Goal: Communication & Community: Answer question/provide support

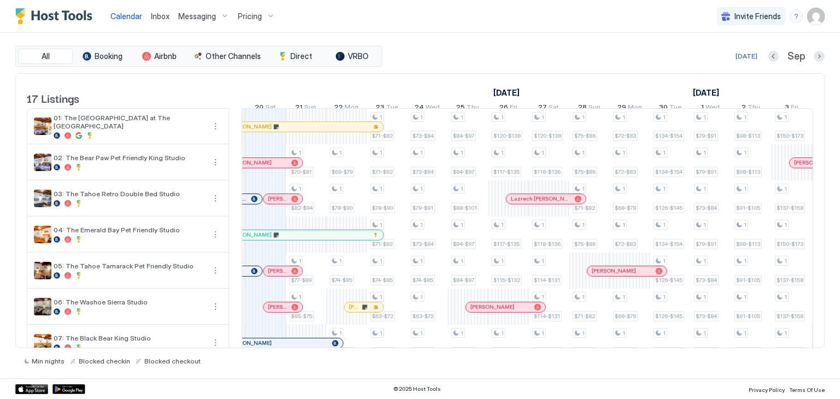
click at [342, 226] on div "[PERSON_NAME]" at bounding box center [286, 225] width 162 height 12
click at [163, 21] on link "Inbox" at bounding box center [160, 15] width 19 height 11
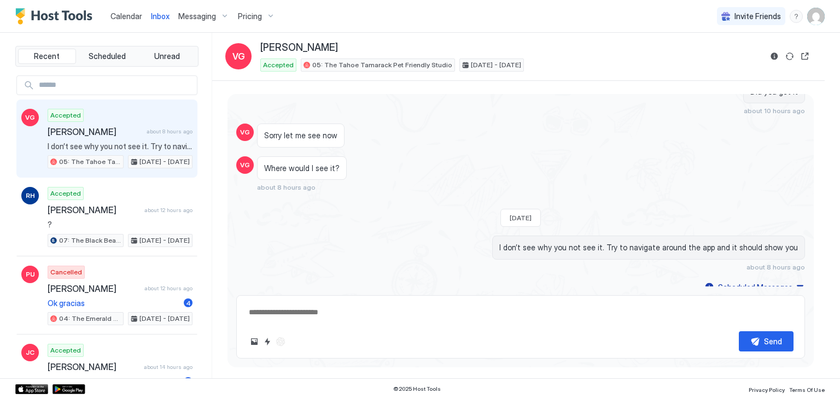
scroll to position [341, 0]
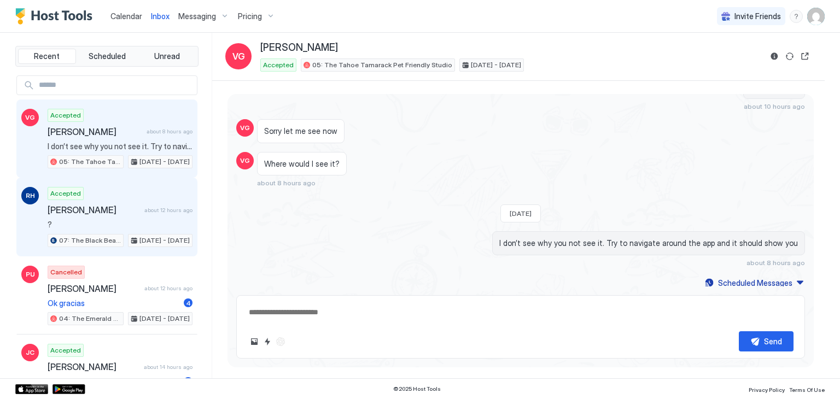
click at [146, 207] on span "about 12 hours ago" at bounding box center [168, 210] width 48 height 7
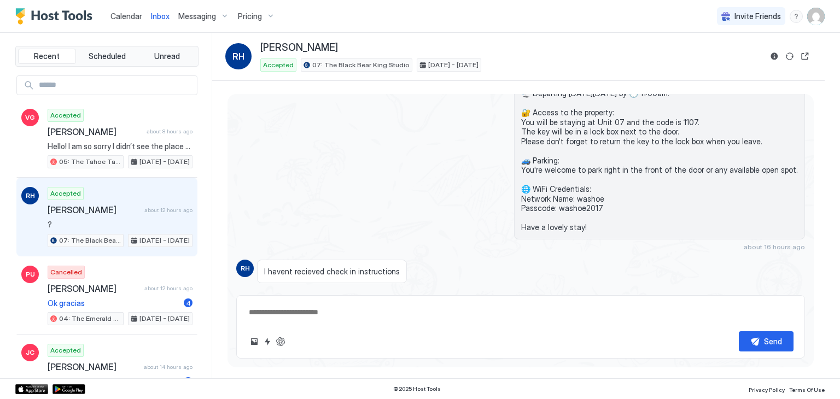
scroll to position [261, 0]
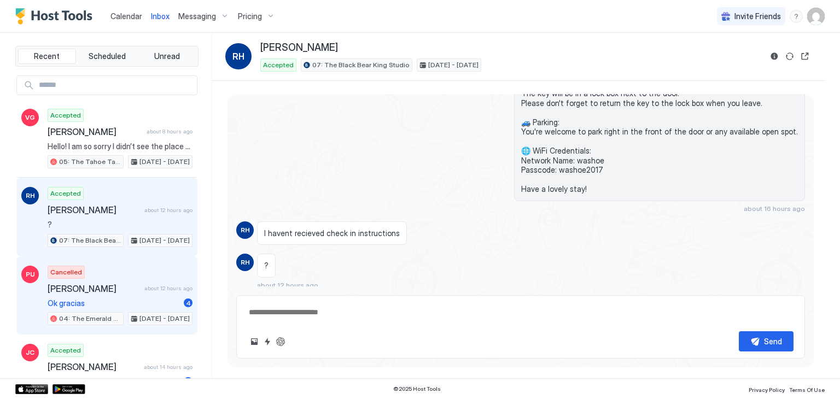
click at [116, 283] on span "[PERSON_NAME]" at bounding box center [94, 288] width 92 height 11
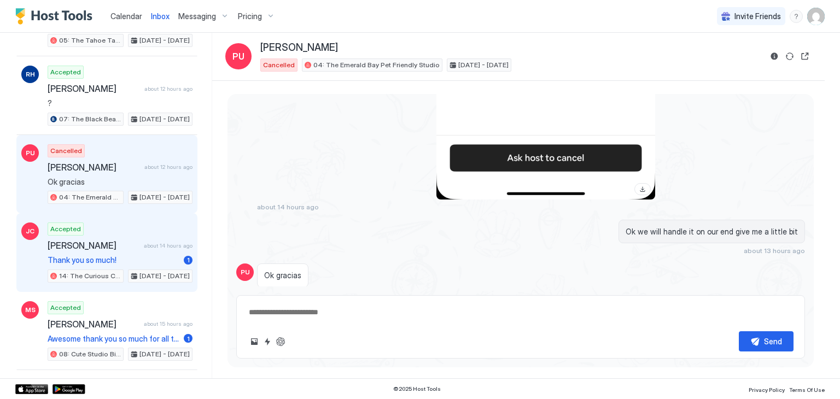
scroll to position [122, 0]
click at [142, 254] on span "Thank you so much!" at bounding box center [114, 259] width 132 height 10
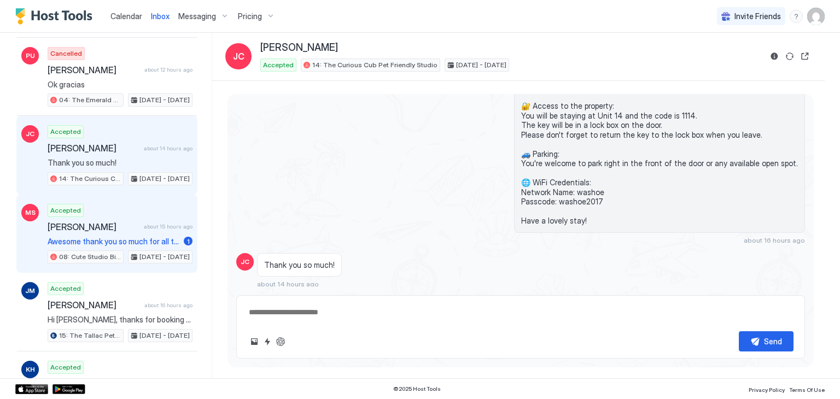
scroll to position [221, 0]
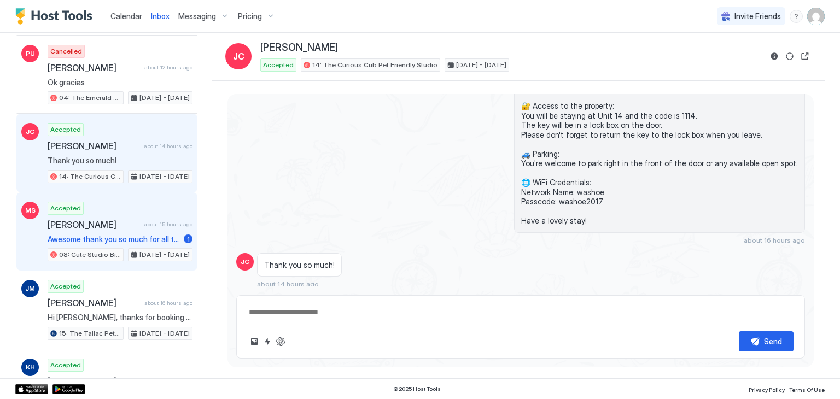
click at [158, 213] on div "Accepted [PERSON_NAME] about 15 hours ago Awesome thank you so much for all the…" at bounding box center [120, 232] width 145 height 60
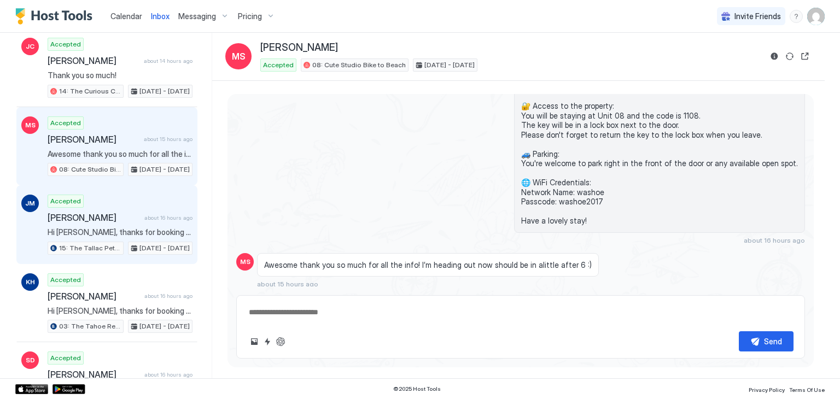
scroll to position [343, 0]
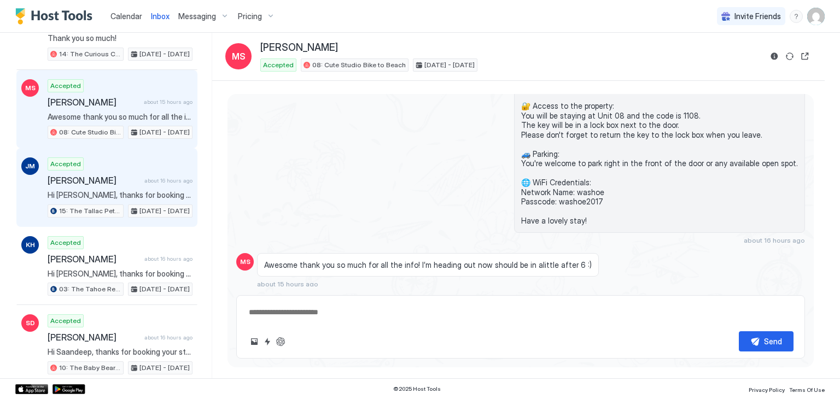
click at [125, 185] on div "Accepted [PERSON_NAME] about 16 hours ago Hi [PERSON_NAME], thanks for booking …" at bounding box center [120, 187] width 145 height 60
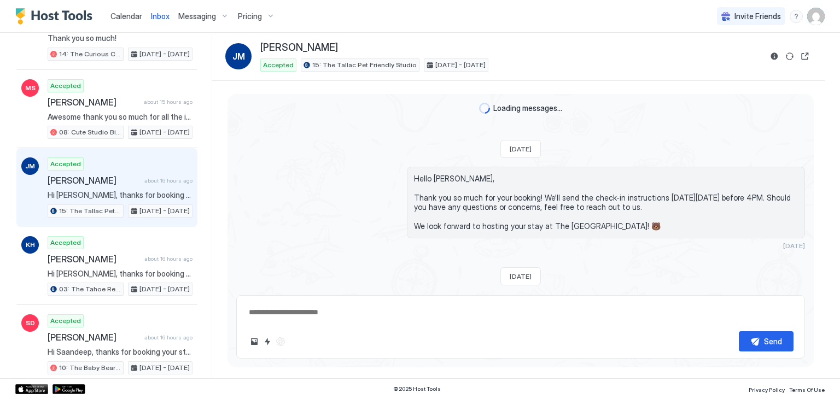
scroll to position [223, 0]
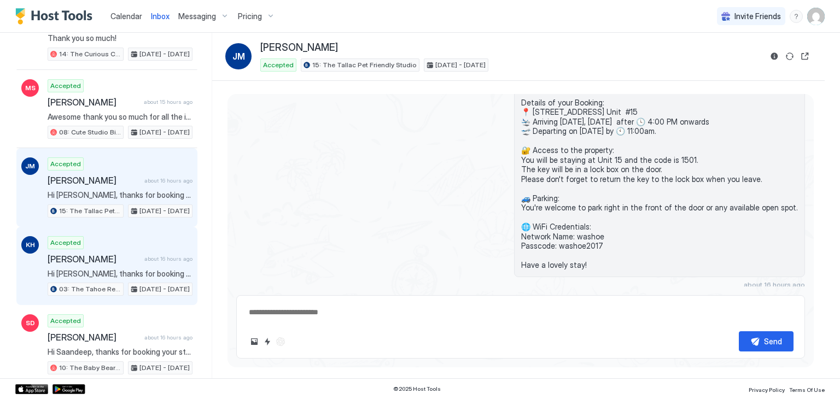
click at [133, 254] on span "[PERSON_NAME]" at bounding box center [94, 259] width 92 height 11
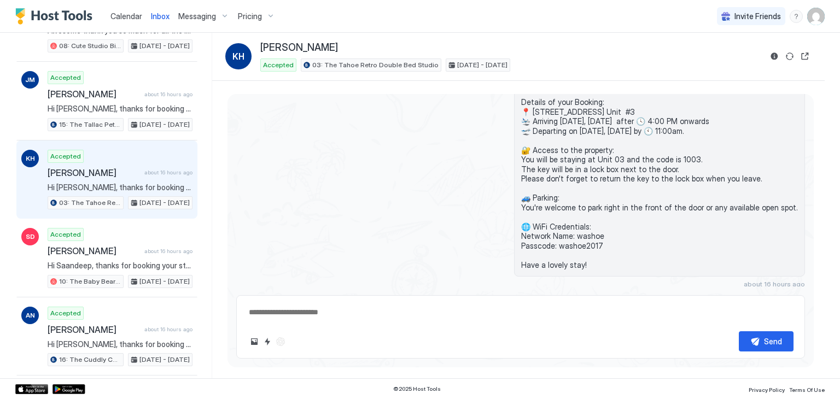
scroll to position [435, 0]
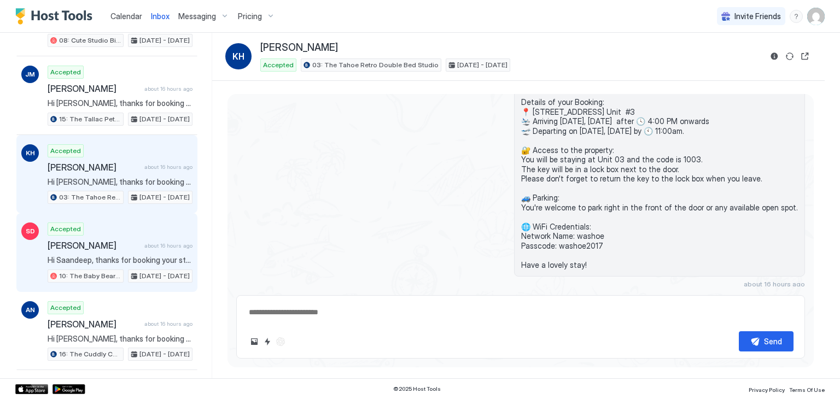
click at [147, 242] on span "about 16 hours ago" at bounding box center [168, 245] width 48 height 7
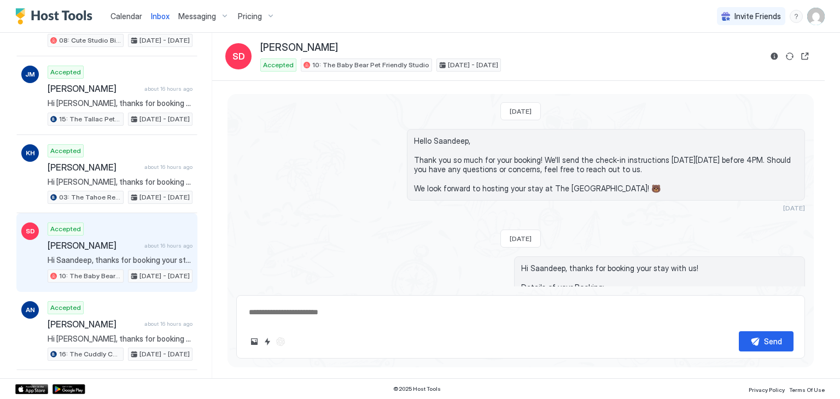
scroll to position [10, 0]
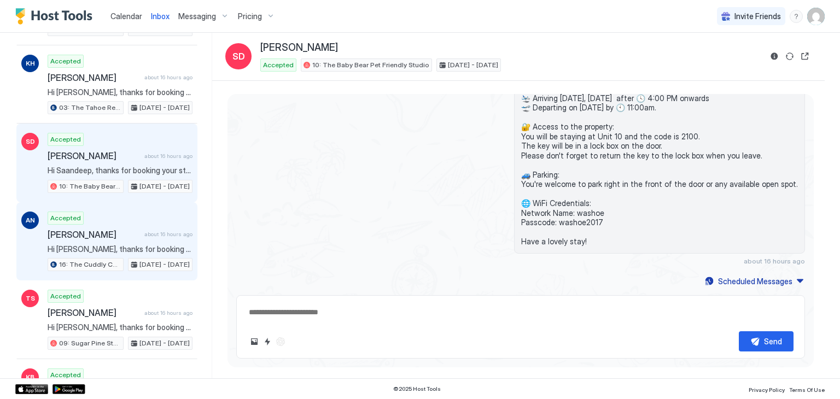
click at [144, 231] on span "about 16 hours ago" at bounding box center [168, 234] width 48 height 7
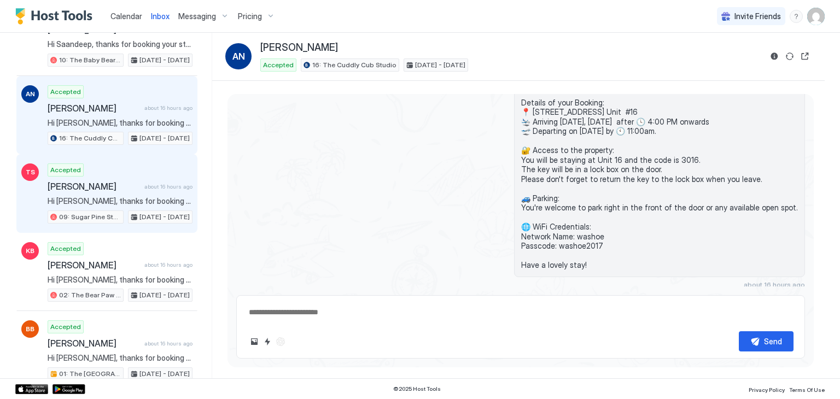
click at [144, 183] on span "about 16 hours ago" at bounding box center [168, 186] width 48 height 7
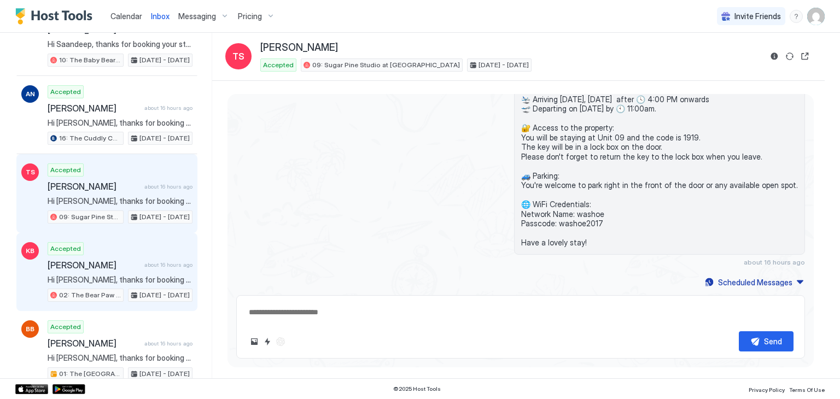
click at [140, 275] on span "Hi [PERSON_NAME], thanks for booking your stay with us! Details of your Booking…" at bounding box center [120, 280] width 145 height 10
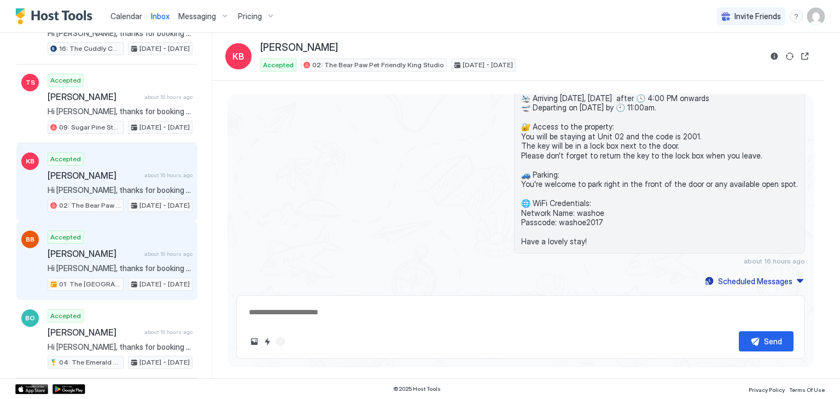
click at [159, 235] on div "Accepted [PERSON_NAME] about 16 hours ago Hi [PERSON_NAME], thanks for booking …" at bounding box center [120, 261] width 145 height 60
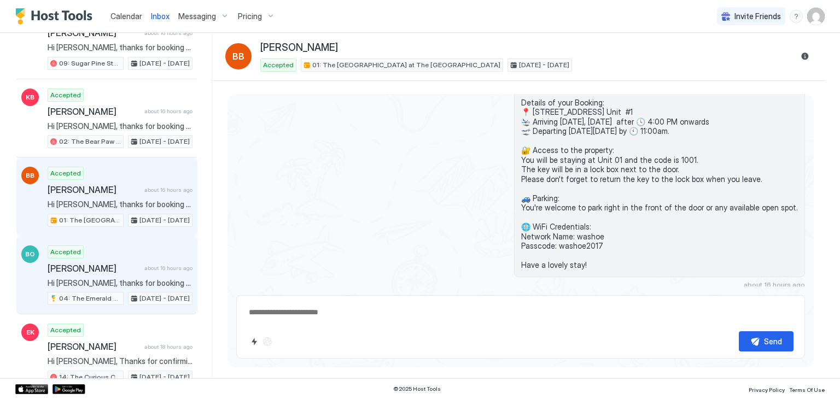
click at [153, 265] on span "about 16 hours ago" at bounding box center [168, 268] width 48 height 7
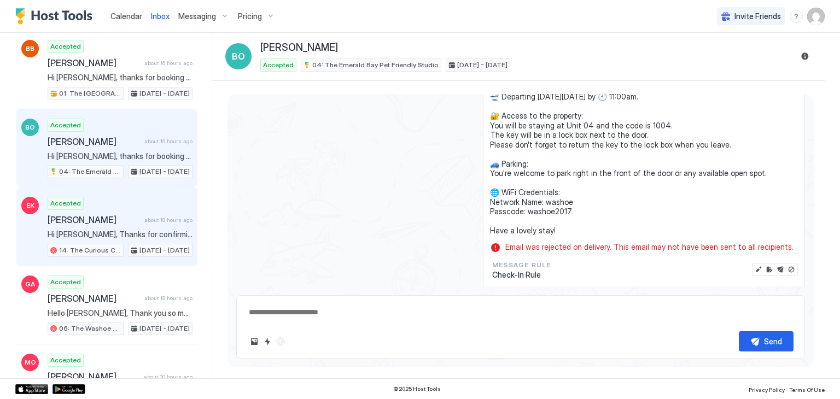
click at [125, 230] on span "Hi [PERSON_NAME], Thanks for confirming. It looks like the troubleshooting work…" at bounding box center [120, 235] width 145 height 10
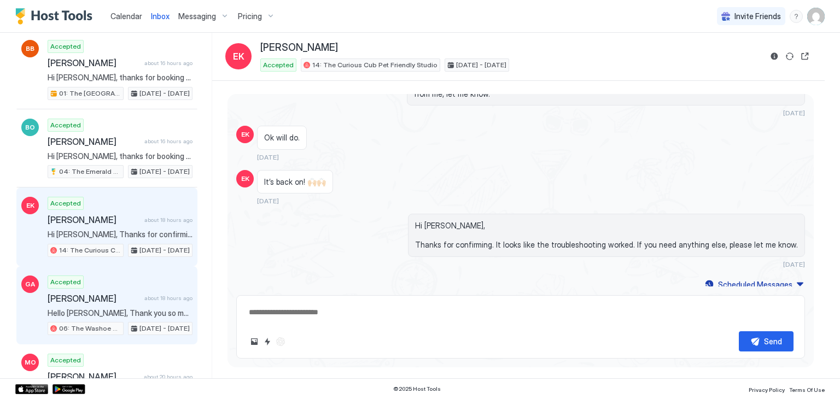
click at [126, 293] on span "[PERSON_NAME]" at bounding box center [94, 298] width 92 height 11
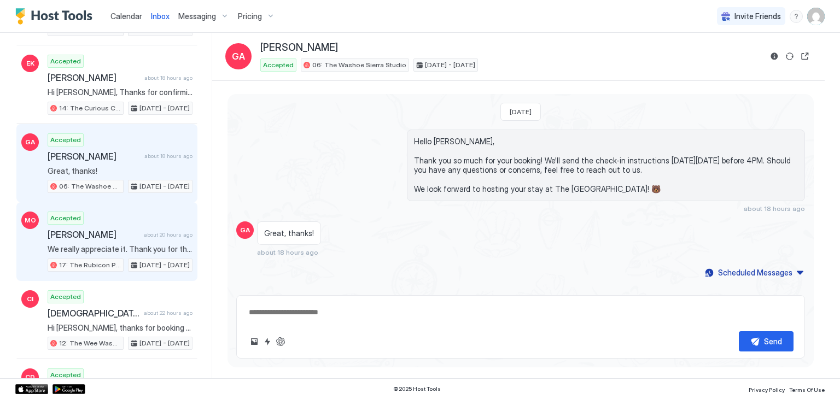
click at [161, 232] on div "Accepted [PERSON_NAME] about 20 hours ago We really appreciate it. Thank you fo…" at bounding box center [120, 242] width 145 height 60
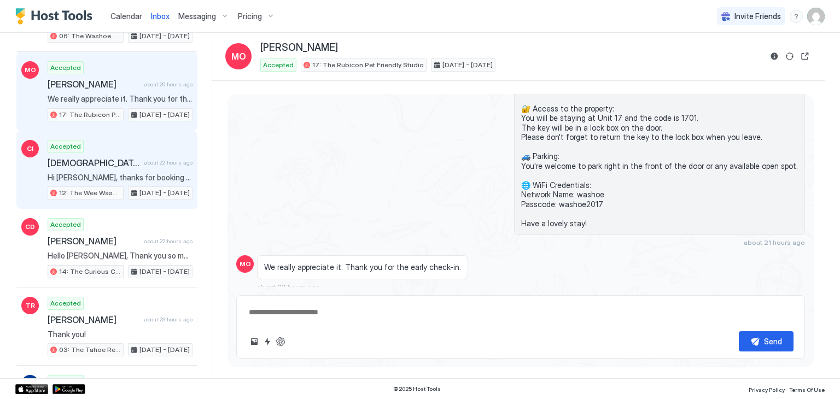
click at [123, 173] on span "Hi [PERSON_NAME], thanks for booking your stay with us! Details of your Booking…" at bounding box center [120, 178] width 145 height 10
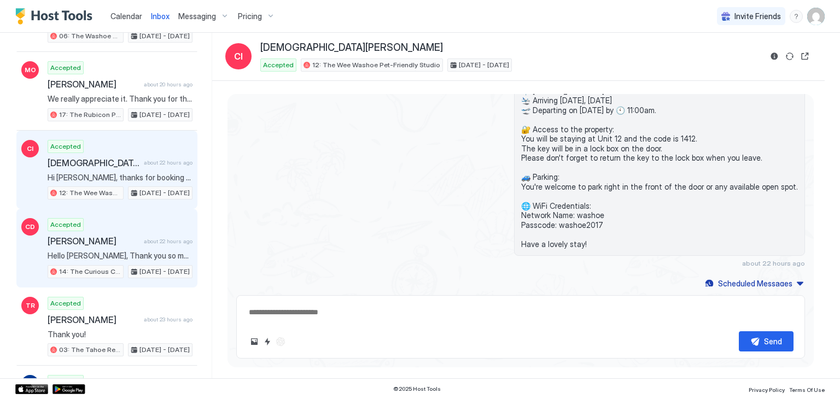
click at [165, 238] on span "about 22 hours ago" at bounding box center [168, 241] width 49 height 7
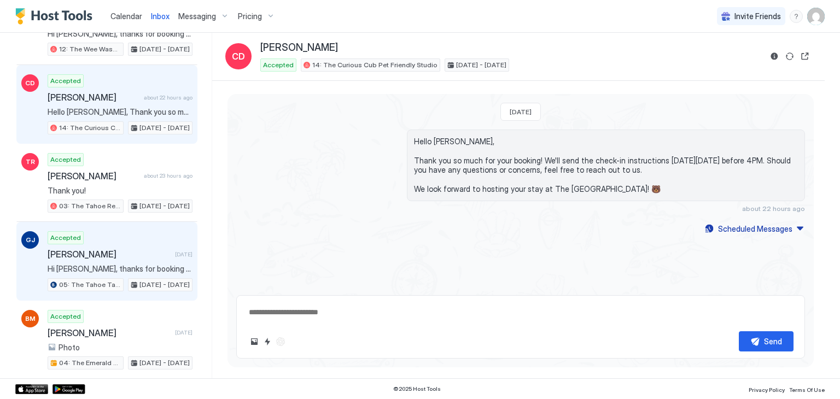
click at [159, 249] on div "[PERSON_NAME] [DATE]" at bounding box center [120, 254] width 145 height 11
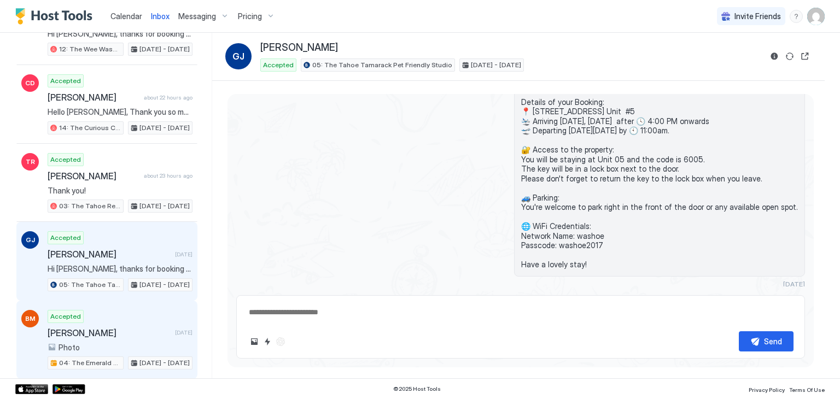
click at [137, 327] on span "[PERSON_NAME]" at bounding box center [109, 332] width 123 height 11
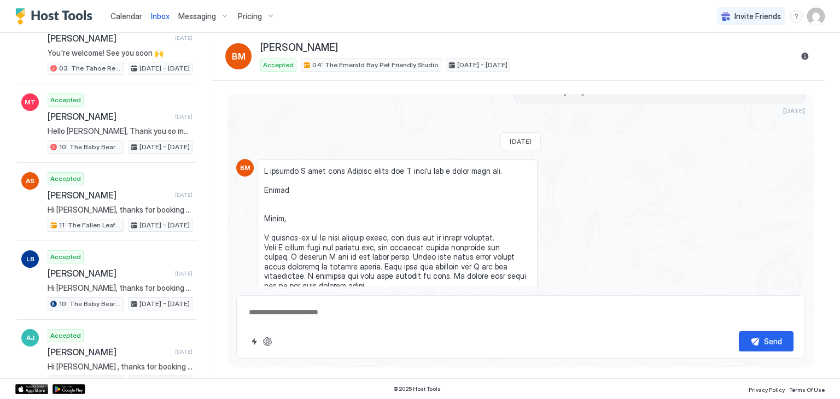
scroll to position [1824, 0]
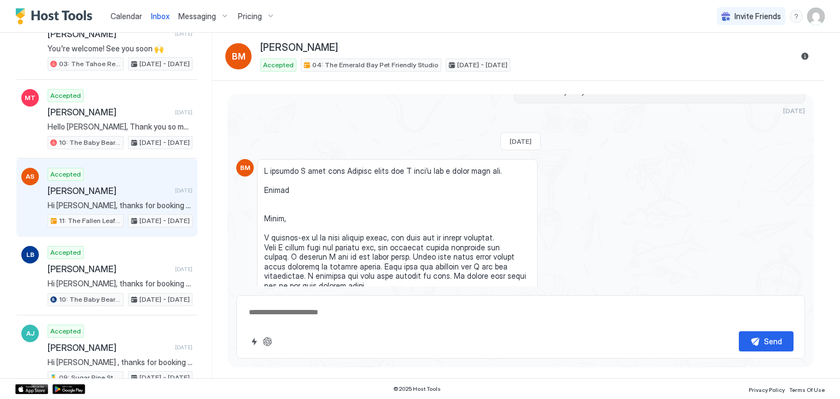
click at [129, 214] on div "[DATE] - [DATE]" at bounding box center [160, 220] width 65 height 13
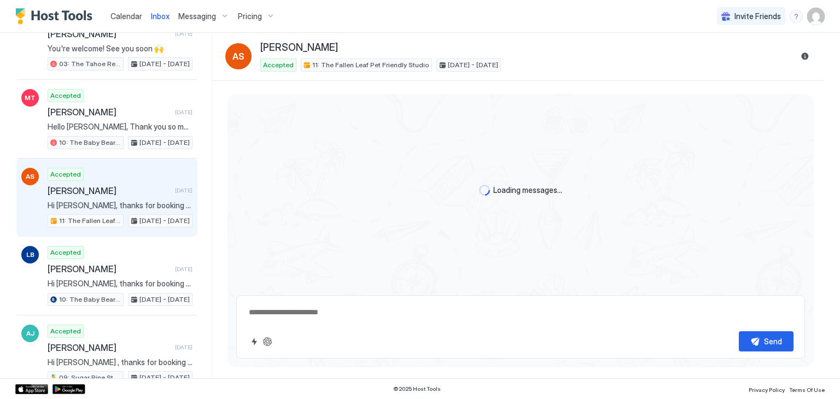
scroll to position [176, 0]
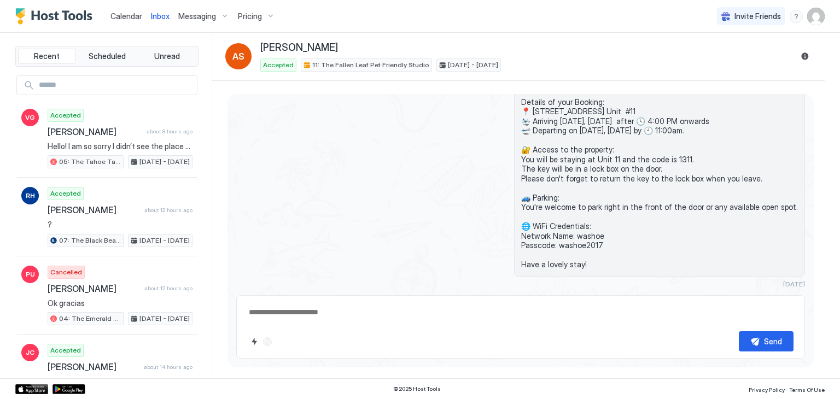
click at [124, 14] on span "Calendar" at bounding box center [126, 15] width 32 height 9
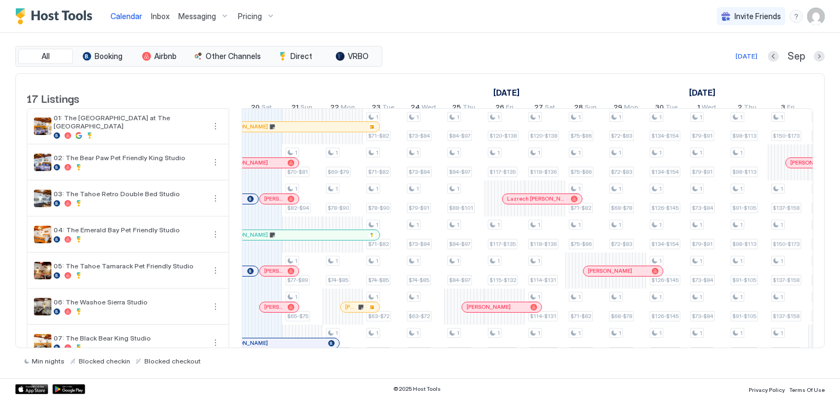
click at [153, 18] on span "Inbox" at bounding box center [160, 15] width 19 height 9
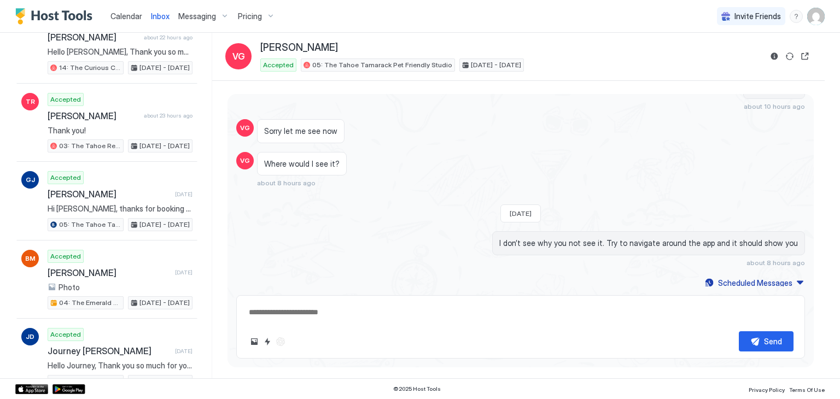
scroll to position [1441, 0]
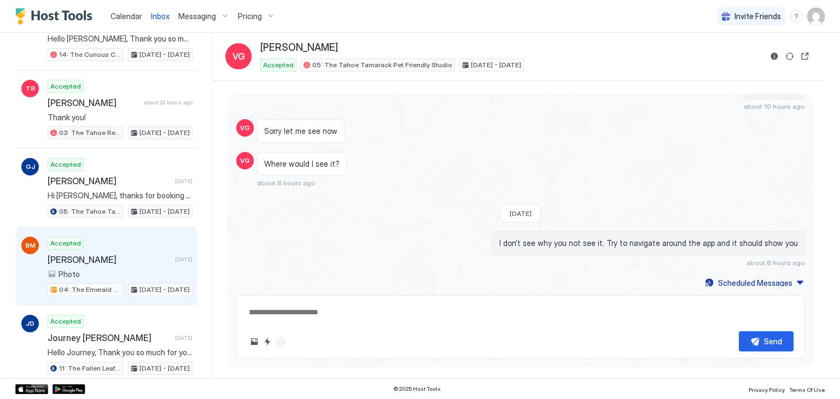
click at [140, 254] on span "[PERSON_NAME]" at bounding box center [109, 259] width 123 height 11
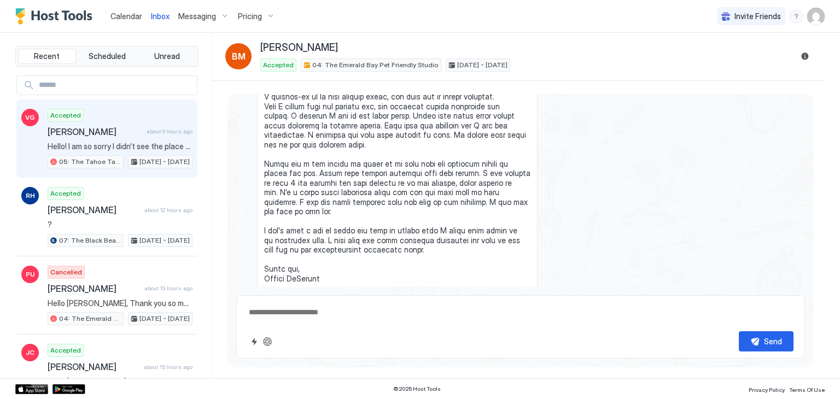
click at [112, 142] on span "Hello! I am so sorry I didn’t see the place to add a dog. I’ve used you guys in…" at bounding box center [120, 147] width 145 height 10
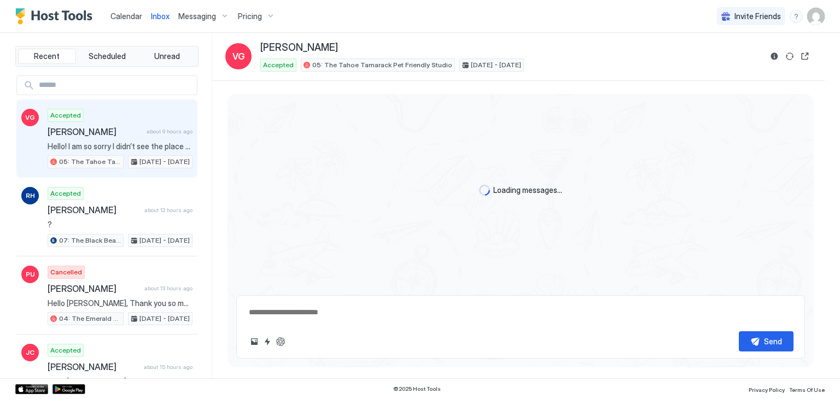
scroll to position [378, 0]
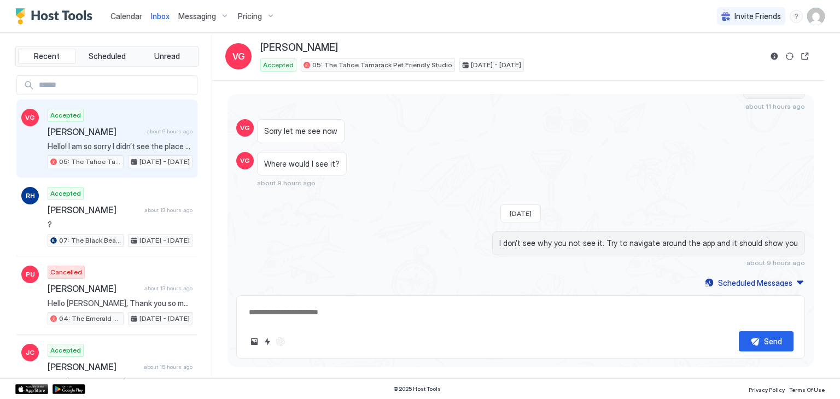
type textarea "*"
